Goal: Navigation & Orientation: Locate item on page

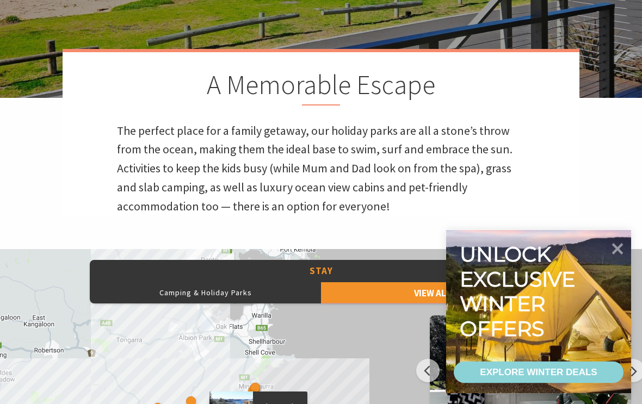
scroll to position [256, 0]
click at [626, 259] on icon at bounding box center [617, 249] width 23 height 23
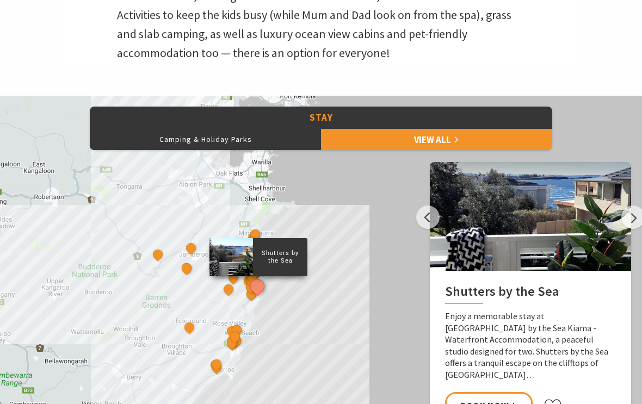
scroll to position [411, 0]
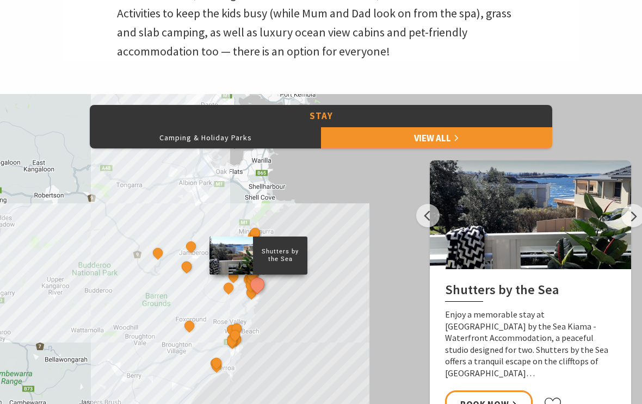
click at [297, 250] on p "Shutters by the Sea" at bounding box center [280, 254] width 54 height 17
click at [260, 281] on button "See detail about Shutters by the Sea" at bounding box center [257, 284] width 20 height 20
click at [195, 241] on div "Jamberoo Pub and Saleyard Motel" at bounding box center [192, 248] width 16 height 16
click at [188, 260] on button "See detail about Jamberoo Valley Farm Cottages" at bounding box center [187, 266] width 14 height 14
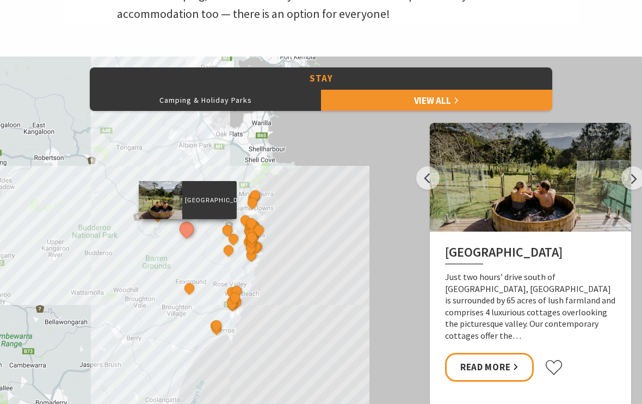
scroll to position [453, 0]
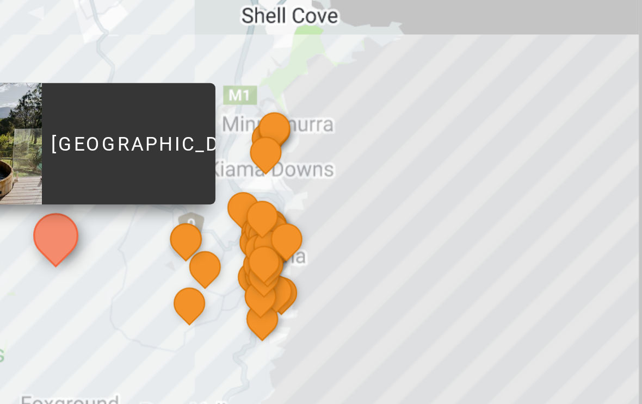
click at [251, 218] on button "See detail about Kiama Harbour Cabins" at bounding box center [258, 225] width 14 height 14
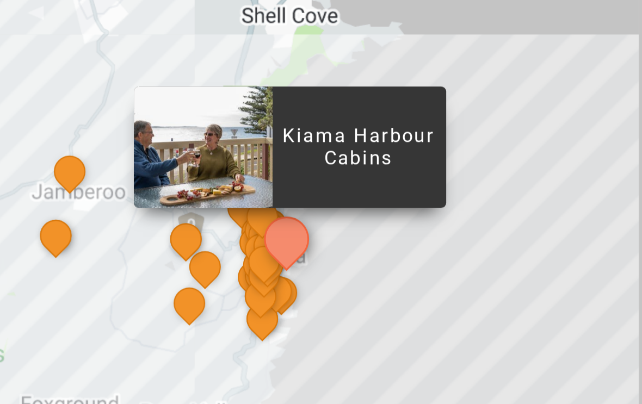
click at [247, 215] on button "See detail about Kiama Harbour Cabins" at bounding box center [257, 225] width 20 height 20
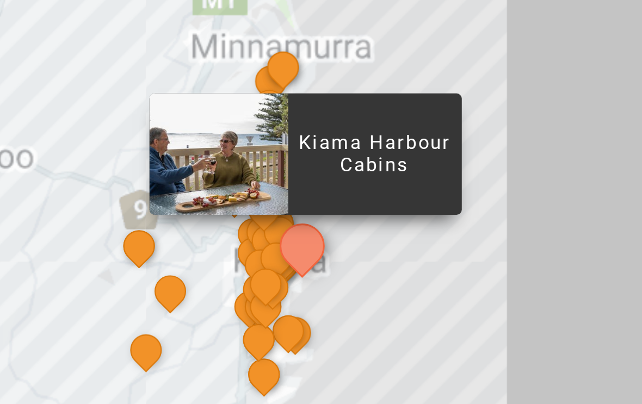
click at [247, 224] on button "See detail about Nova Kiama" at bounding box center [254, 231] width 14 height 14
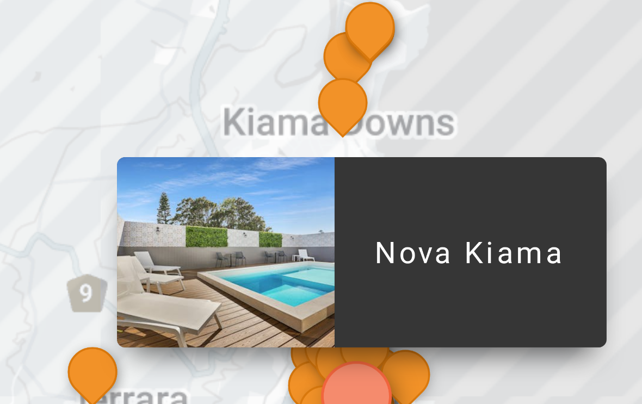
click at [220, 210] on div at bounding box center [242, 229] width 44 height 38
click at [263, 224] on p "Nova Kiama" at bounding box center [290, 229] width 54 height 10
